Goal: Task Accomplishment & Management: Use online tool/utility

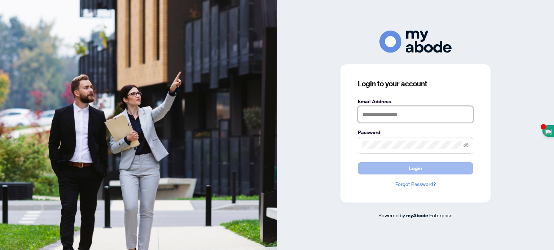
type input "**********"
click at [409, 168] on span "Login" at bounding box center [415, 169] width 13 height 12
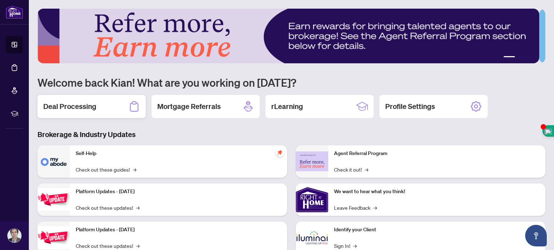
click at [87, 111] on div "Deal Processing" at bounding box center [91, 106] width 108 height 23
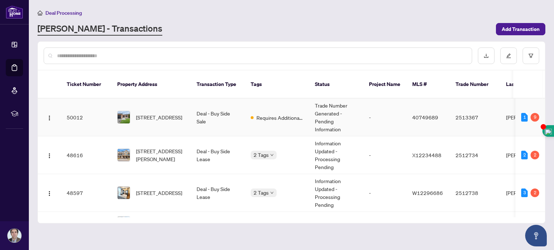
click at [201, 108] on td "Deal - Buy Side Sale" at bounding box center [218, 118] width 54 height 38
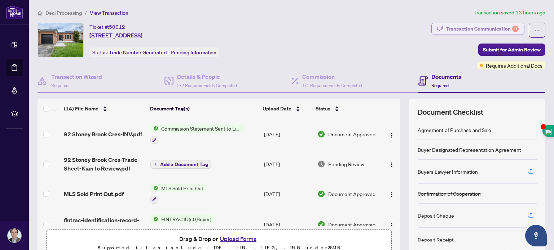
click at [470, 27] on div "Transaction Communication 9" at bounding box center [481, 29] width 73 height 12
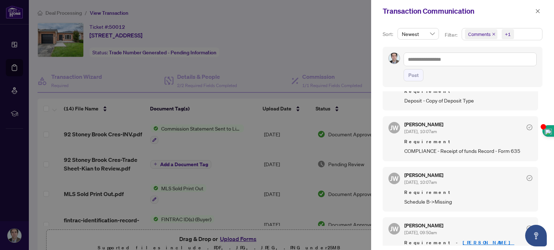
scroll to position [400, 0]
click at [537, 10] on icon "close" at bounding box center [537, 11] width 5 height 5
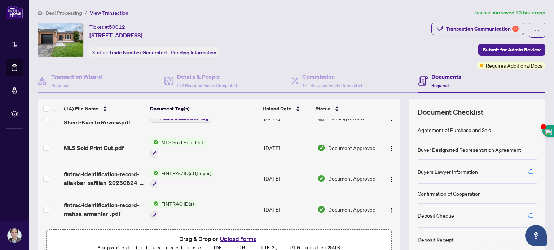
scroll to position [0, 0]
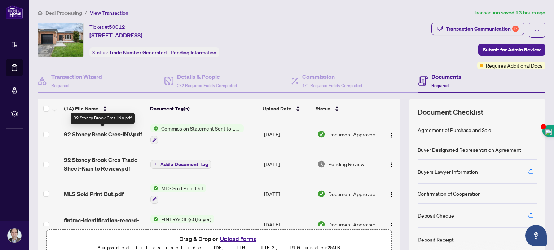
click at [102, 131] on span "92 Stoney Brook Cres-INV.pdf" at bounding box center [103, 134] width 78 height 9
